Goal: Information Seeking & Learning: Learn about a topic

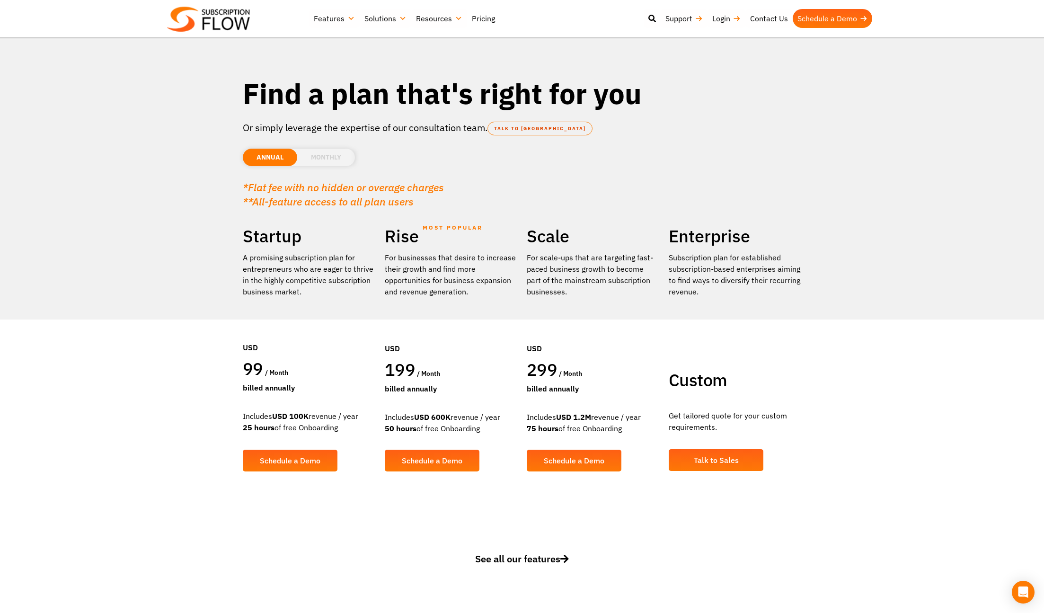
scroll to position [1, 0]
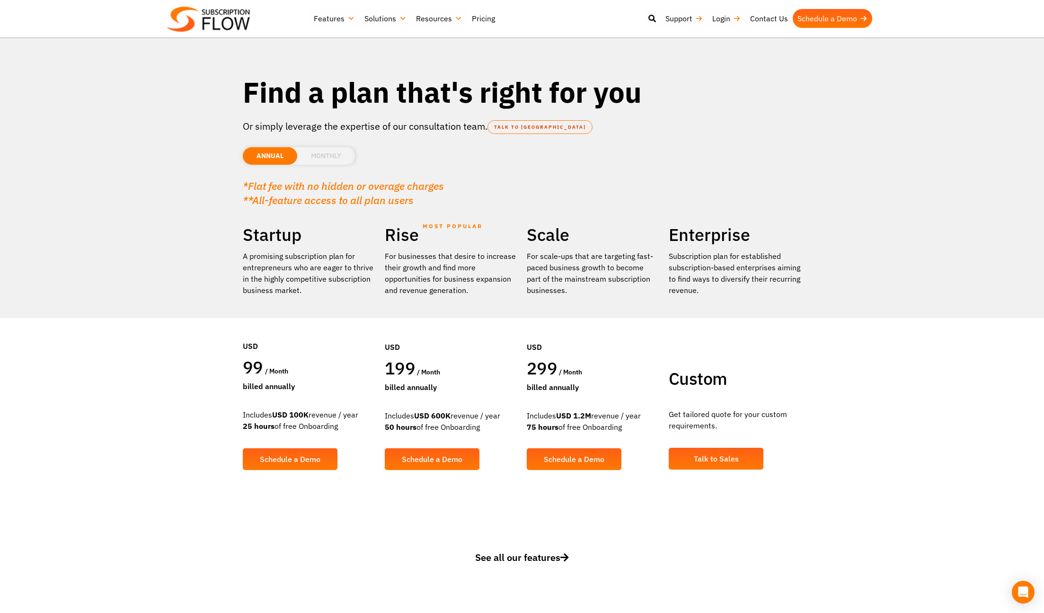
drag, startPoint x: 632, startPoint y: 428, endPoint x: 538, endPoint y: 419, distance: 94.1
click at [538, 419] on div "Includes USD 1.2M revenue / year 75 hours of free Onboarding" at bounding box center [592, 421] width 132 height 23
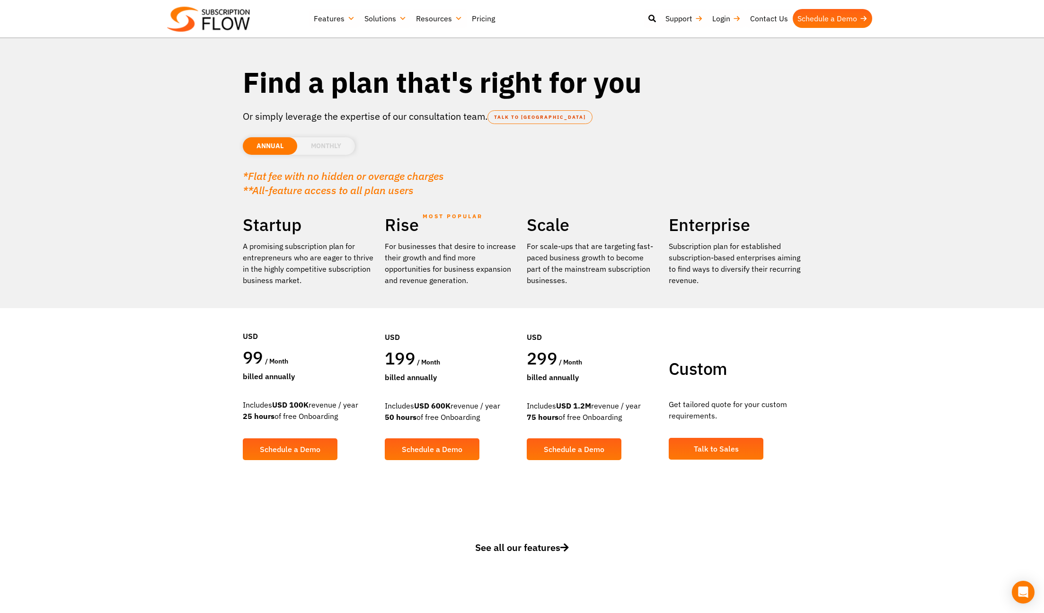
scroll to position [0, 0]
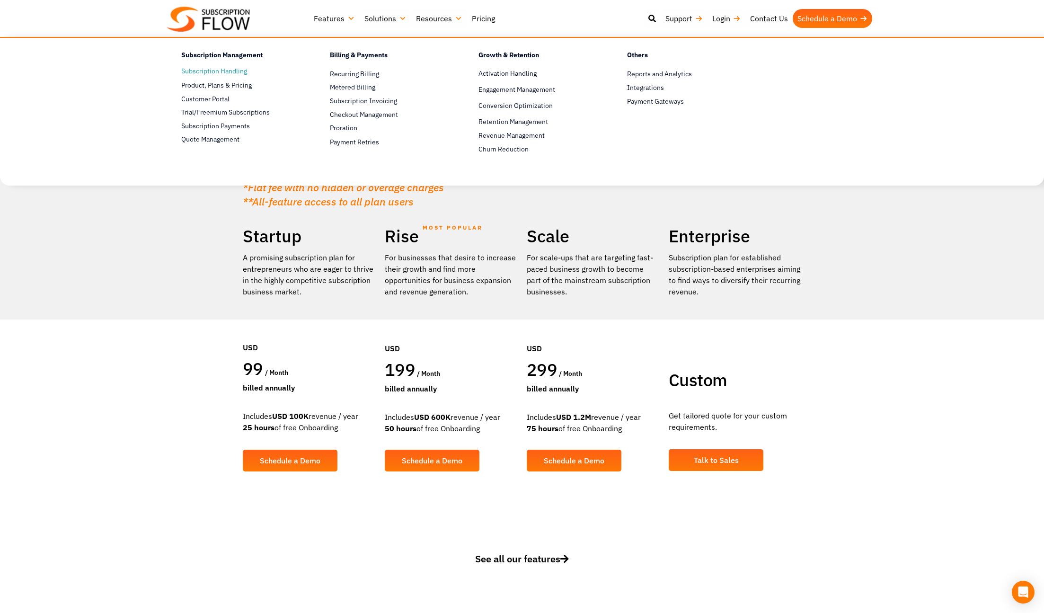
click at [222, 73] on link "Subscription Handling" at bounding box center [238, 71] width 115 height 11
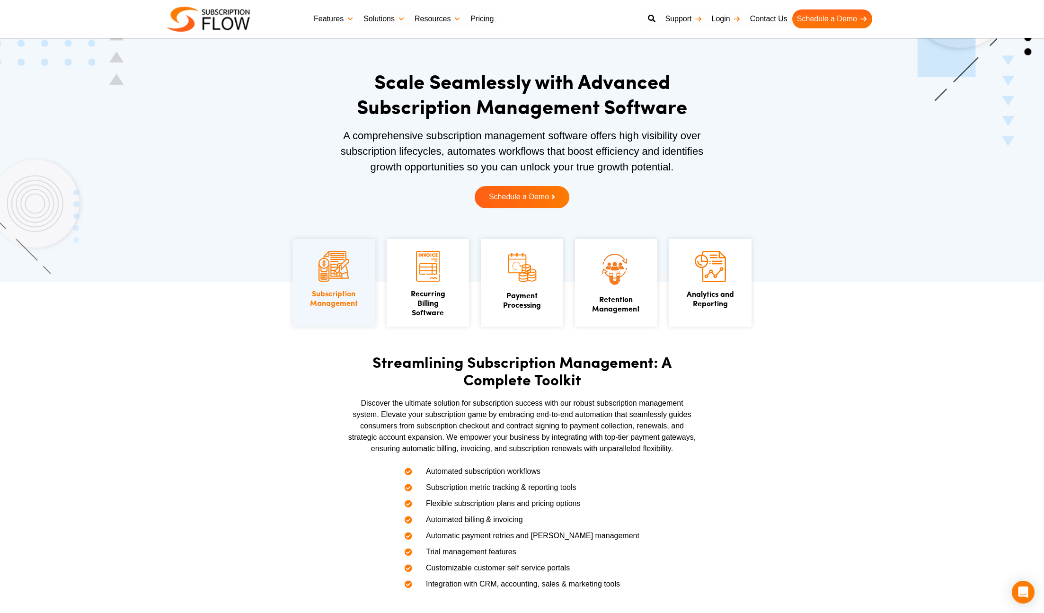
scroll to position [141, 0]
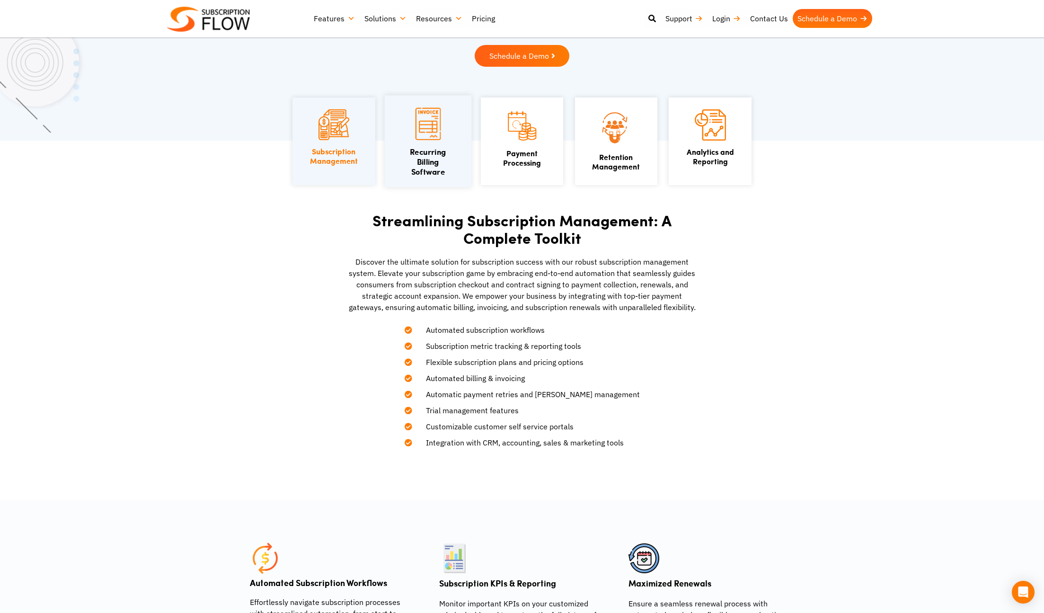
click at [427, 134] on img at bounding box center [428, 124] width 26 height 32
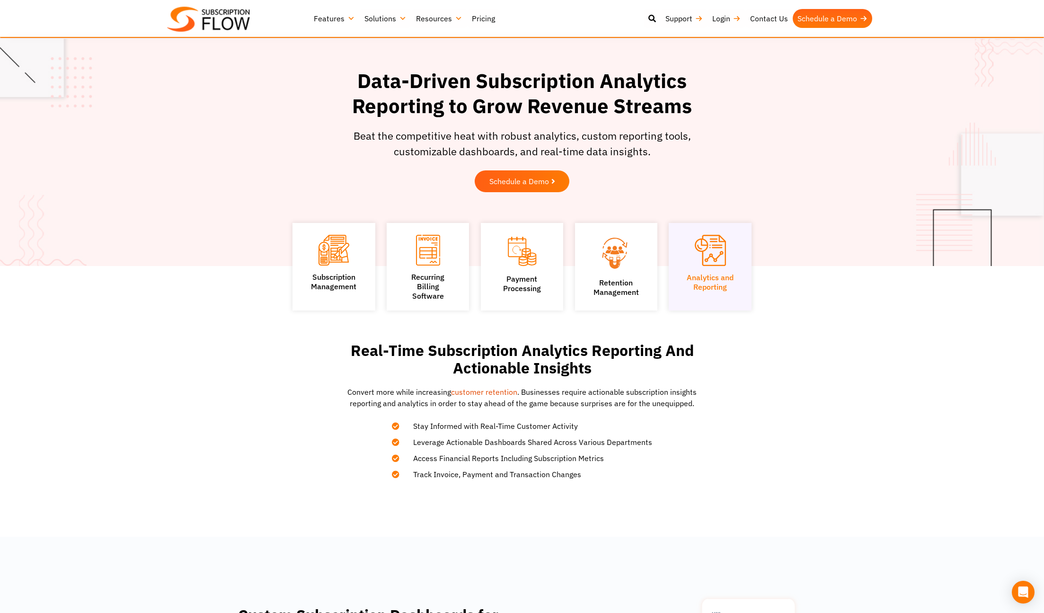
click at [343, 22] on link "Features" at bounding box center [334, 18] width 51 height 19
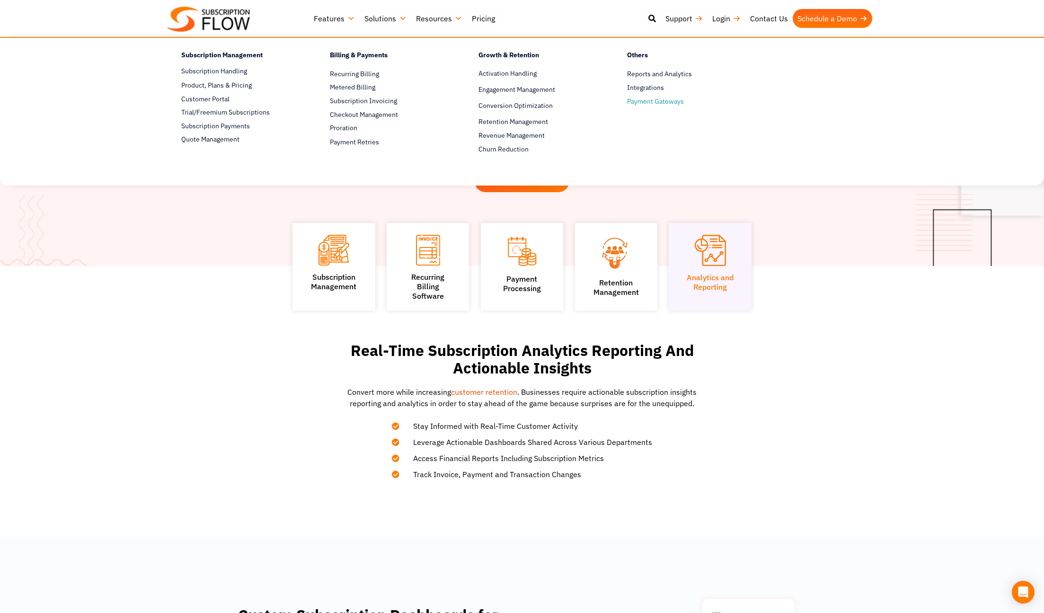
click at [652, 102] on span "Payment Gateways" at bounding box center [655, 101] width 57 height 10
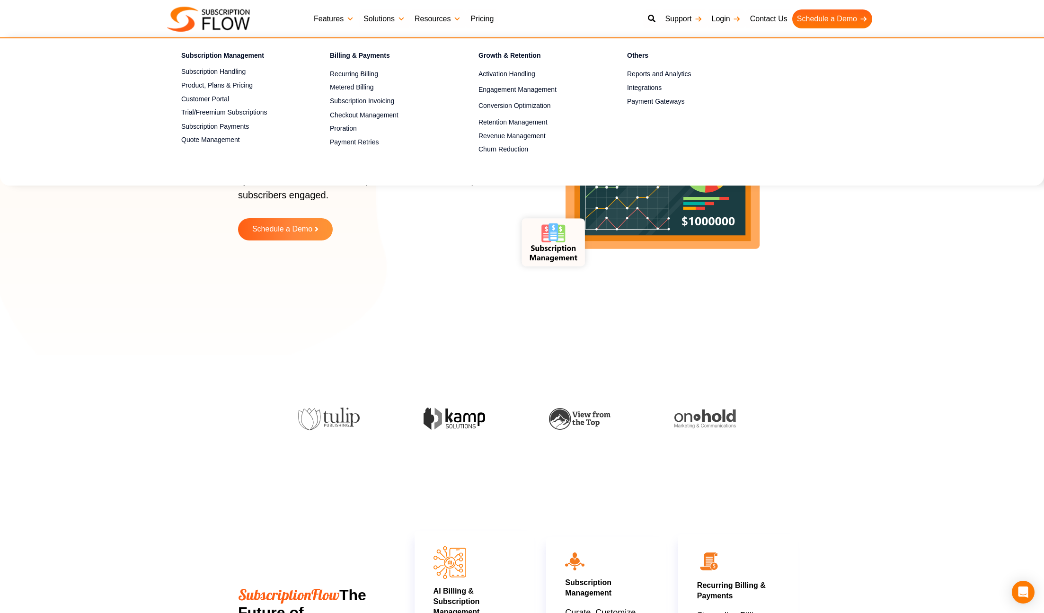
scroll to position [1, 0]
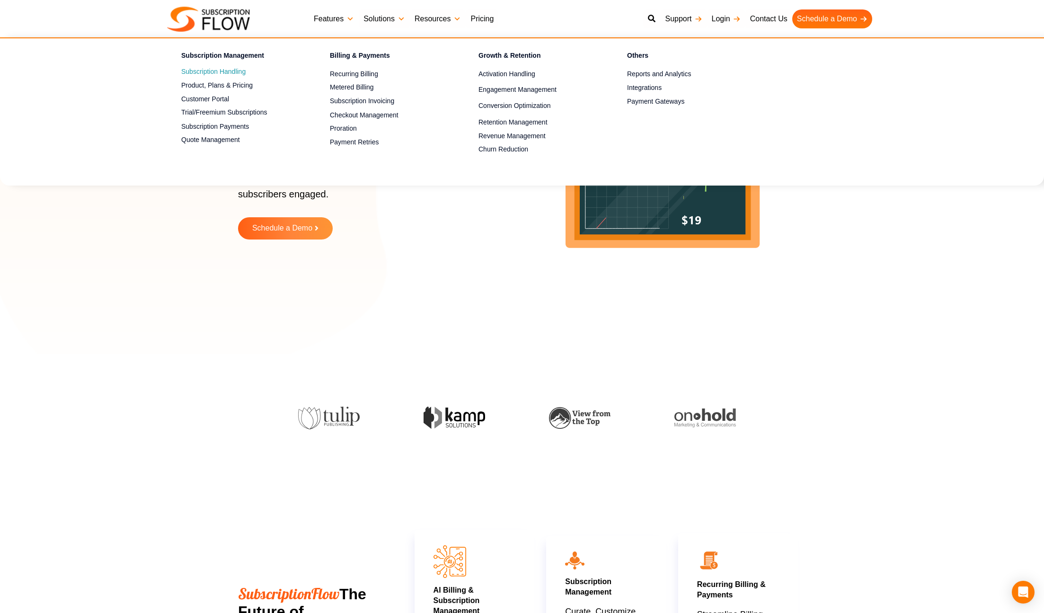
click at [188, 71] on link "Subscription Handling" at bounding box center [238, 71] width 115 height 11
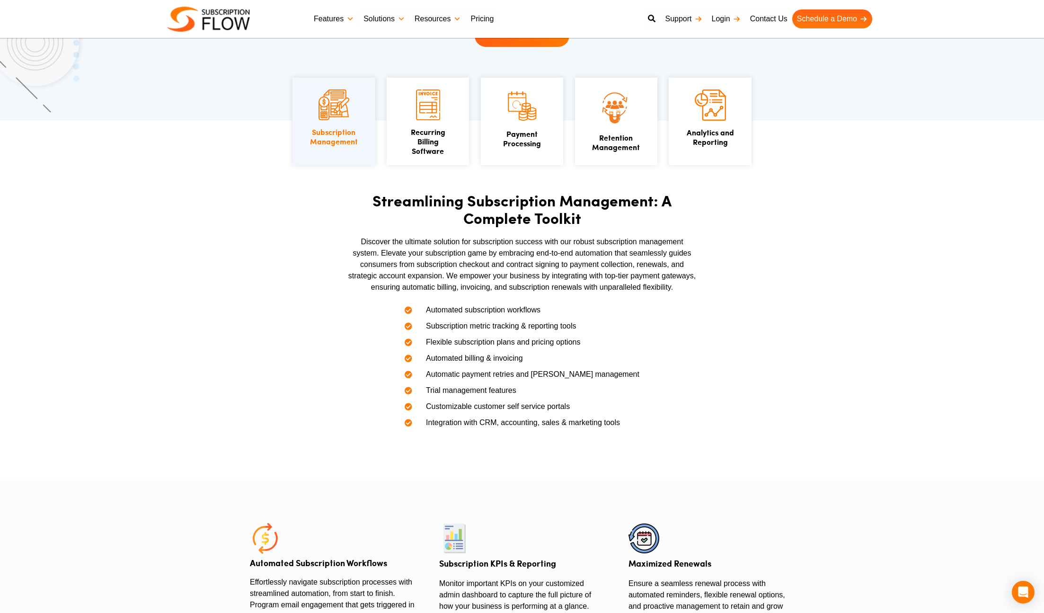
scroll to position [163, 0]
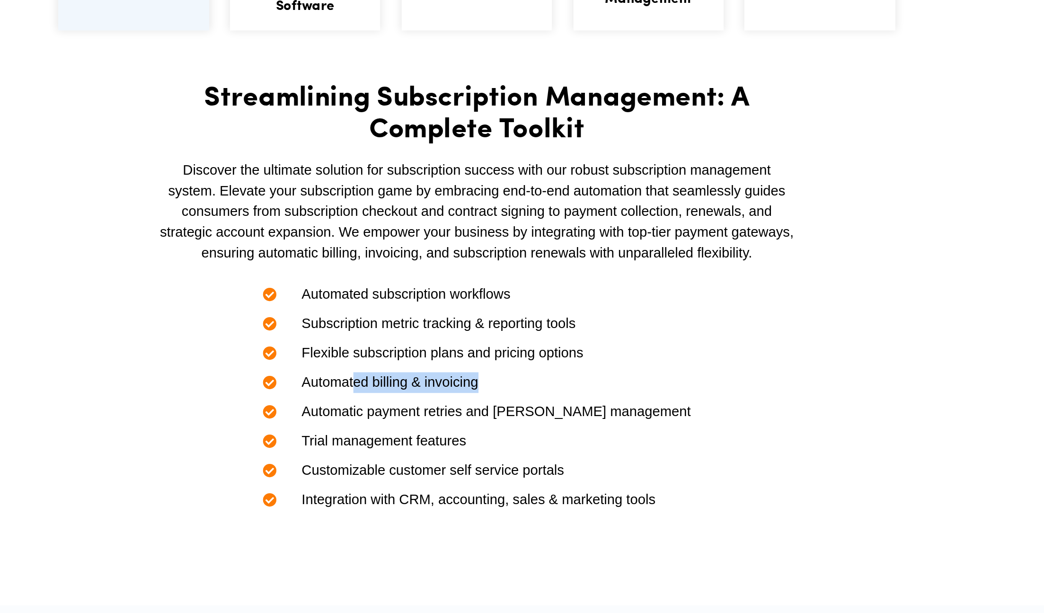
drag, startPoint x: 552, startPoint y: 358, endPoint x: 465, endPoint y: 355, distance: 87.1
click at [465, 355] on li "Automated billing & invoicing" at bounding box center [521, 354] width 235 height 16
click at [554, 356] on li "Automated billing & invoicing" at bounding box center [521, 354] width 235 height 16
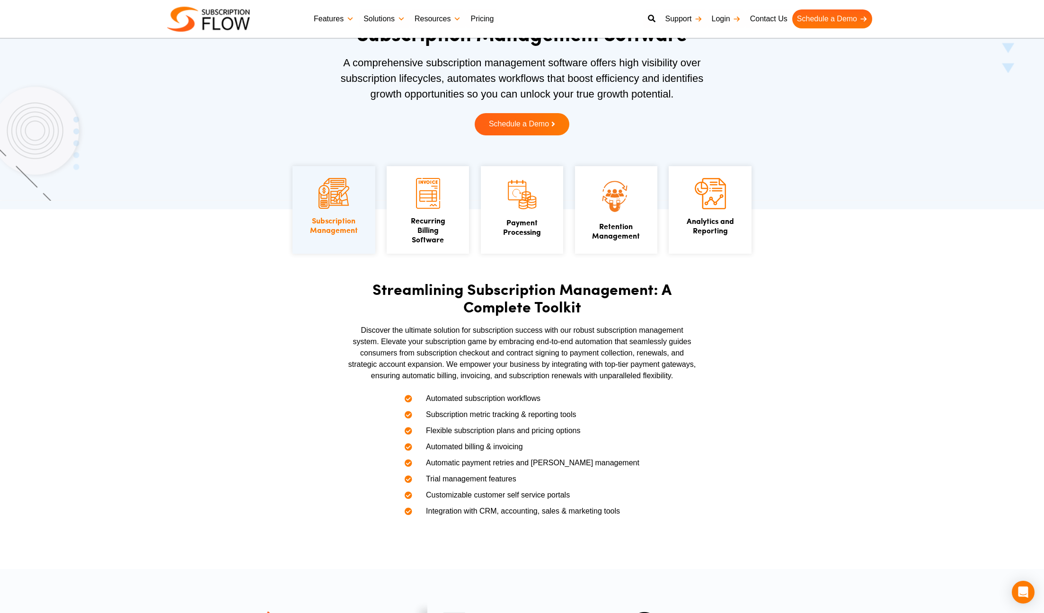
scroll to position [0, 0]
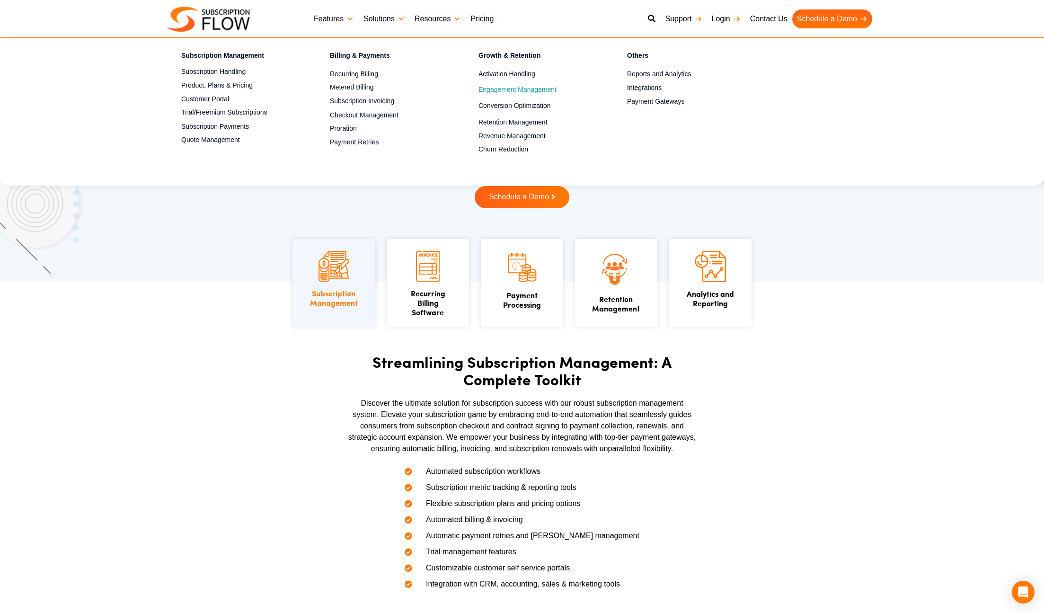
click at [524, 89] on link "Engagement Management" at bounding box center [535, 89] width 115 height 11
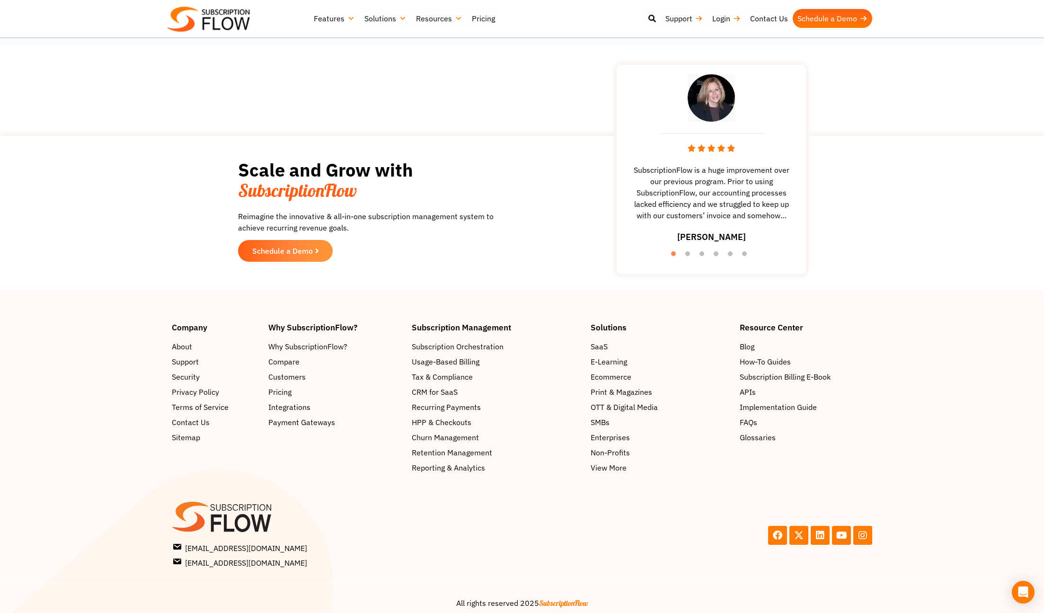
scroll to position [1304, 0]
